Goal: Task Accomplishment & Management: Manage account settings

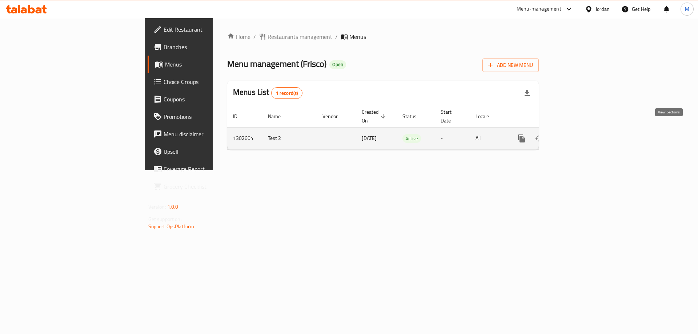
click at [578, 134] on icon "enhanced table" at bounding box center [574, 138] width 9 height 9
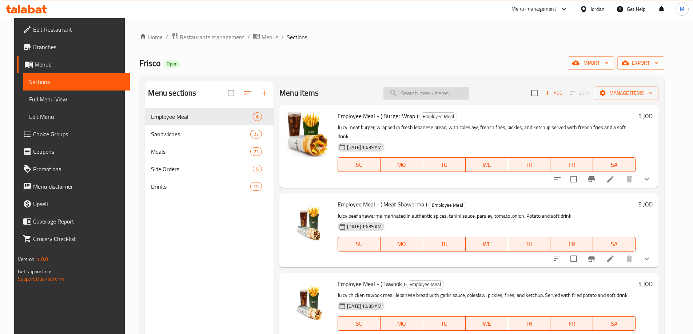
click at [441, 98] on input "search" at bounding box center [426, 93] width 86 height 13
paste input "Lebanese Meat Burger Meal"
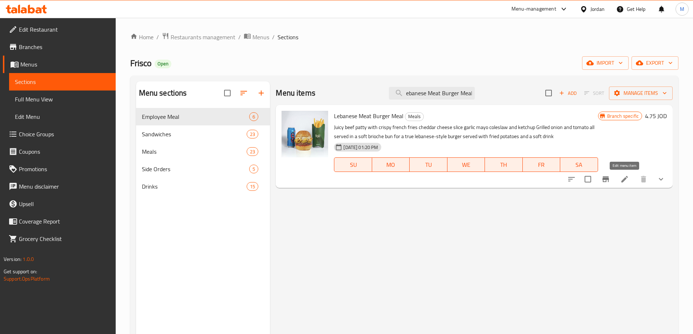
type input "Lebanese Meat Burger Meal"
click at [622, 180] on icon at bounding box center [624, 179] width 9 height 9
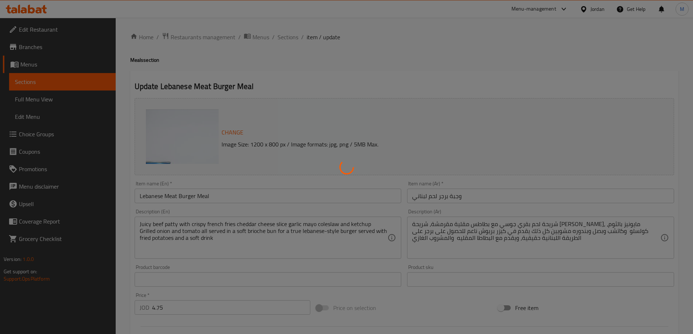
scroll to position [36, 0]
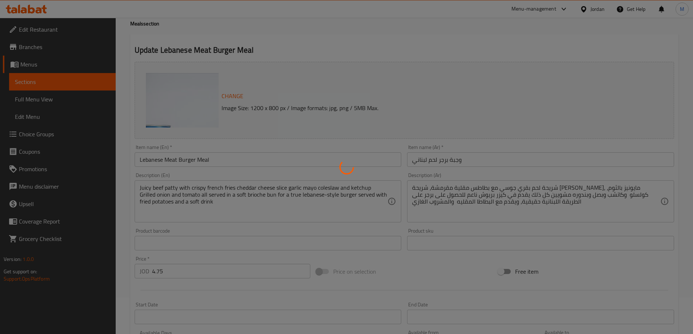
type input "إزالة:"
type input "0"
type input "4"
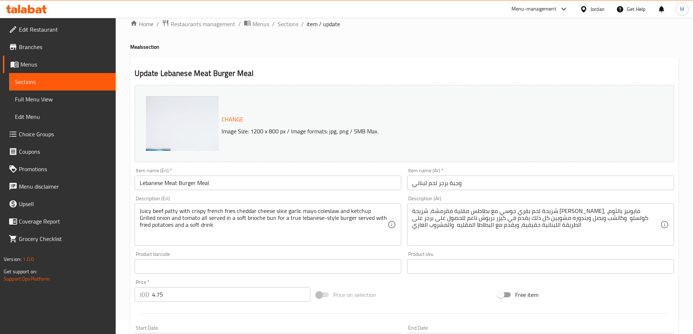
scroll to position [0, 0]
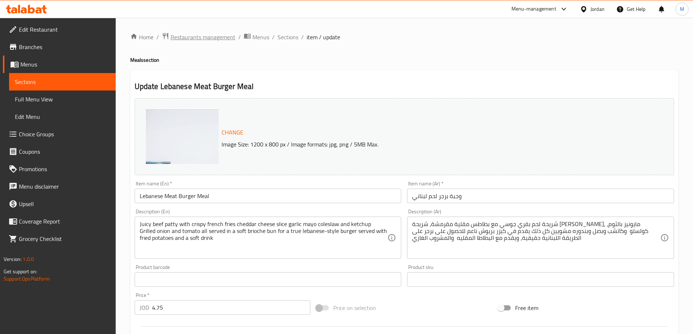
click at [200, 35] on span "Restaurants management" at bounding box center [203, 37] width 65 height 9
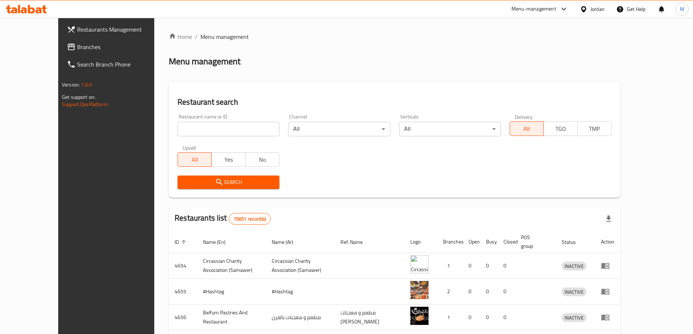
click at [77, 48] on span "Branches" at bounding box center [122, 47] width 91 height 9
